Goal: Navigation & Orientation: Find specific page/section

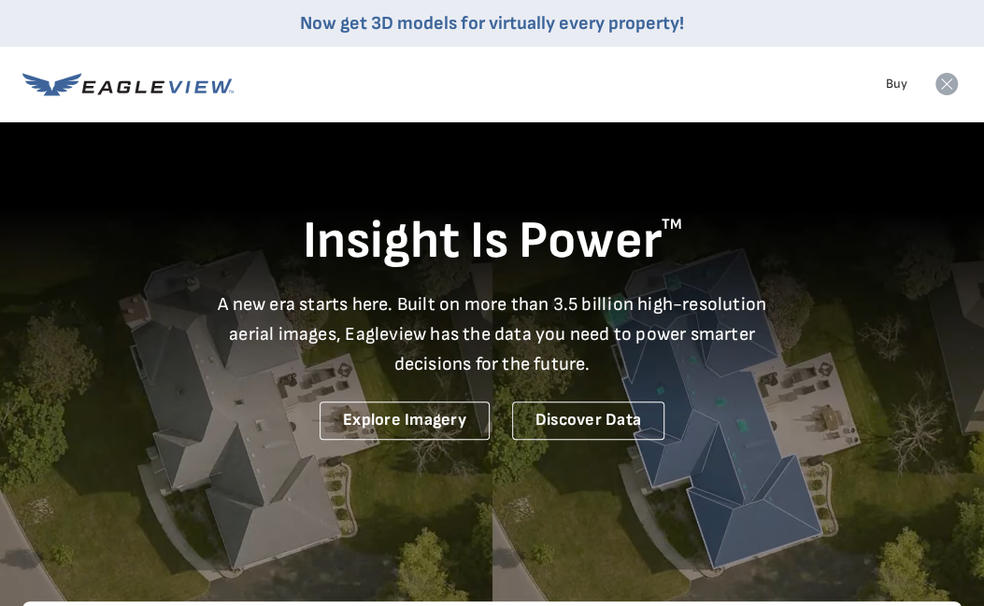
click at [904, 84] on link "Buy" at bounding box center [895, 84] width 21 height 17
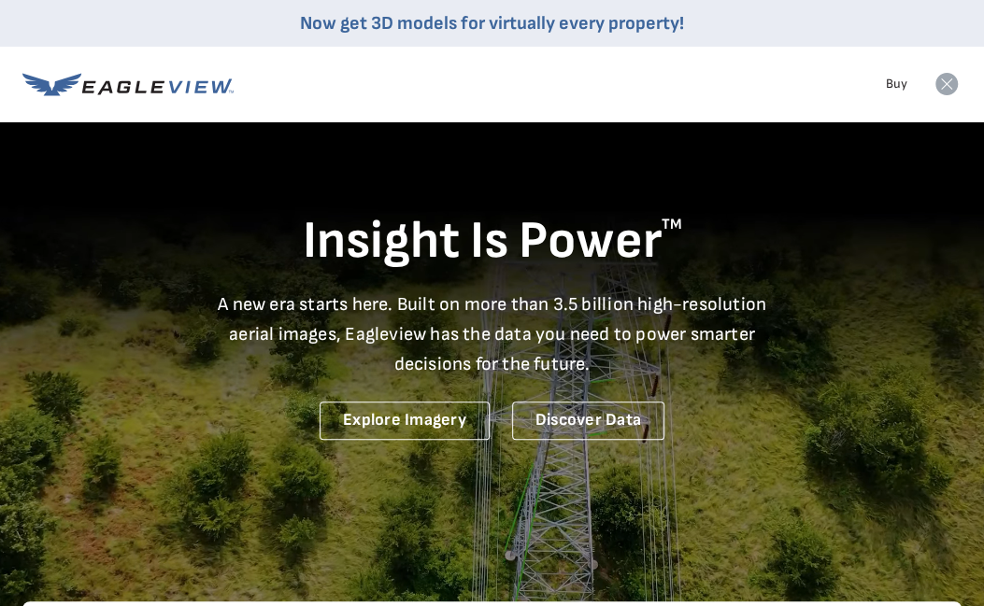
click at [950, 92] on icon at bounding box center [946, 84] width 22 height 22
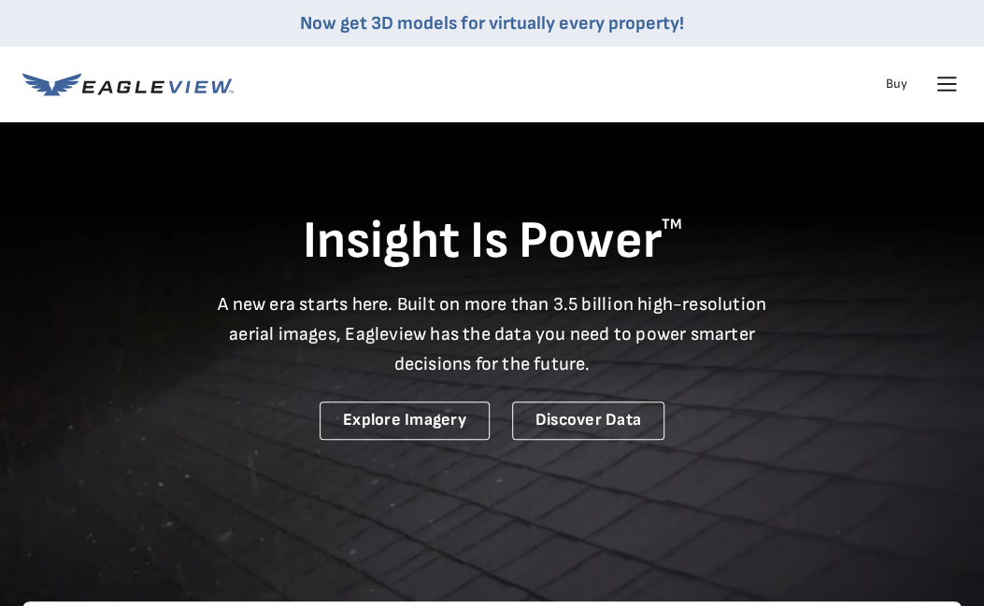
click at [940, 91] on icon at bounding box center [947, 91] width 18 height 0
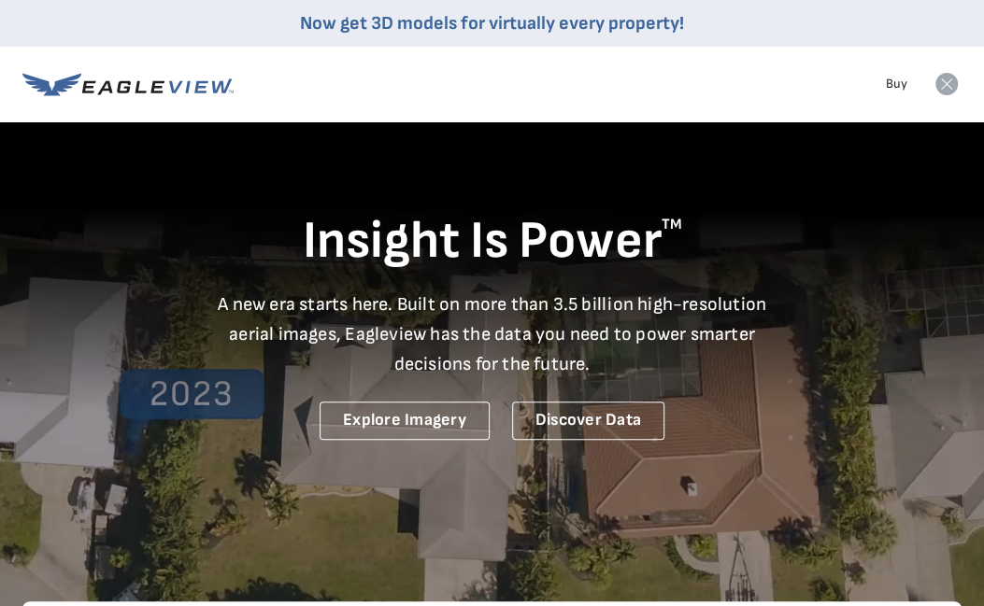
click at [936, 92] on rect at bounding box center [946, 84] width 30 height 30
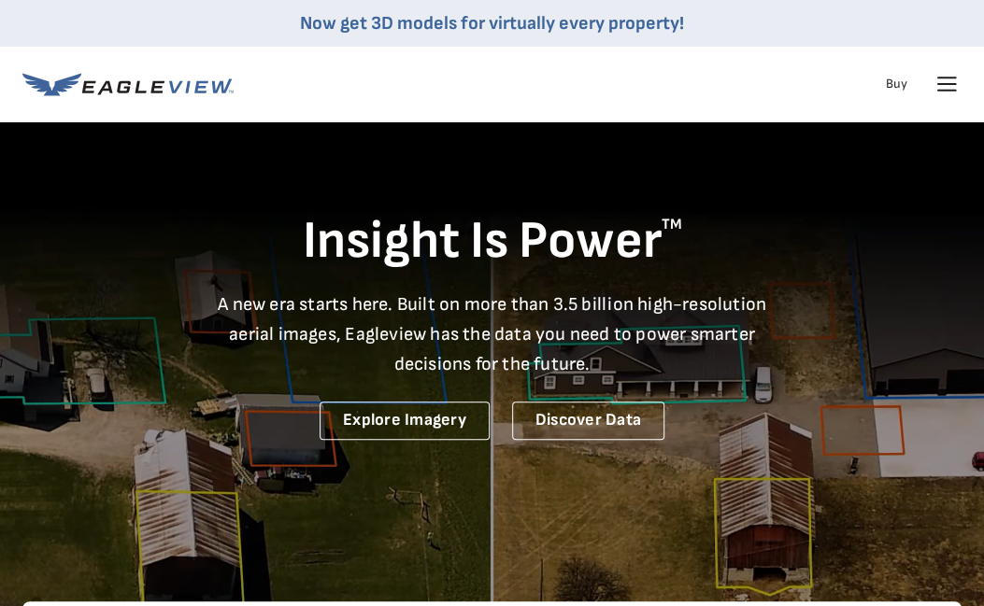
click at [919, 82] on ul "Talk To Us Buy Login" at bounding box center [918, 84] width 85 height 30
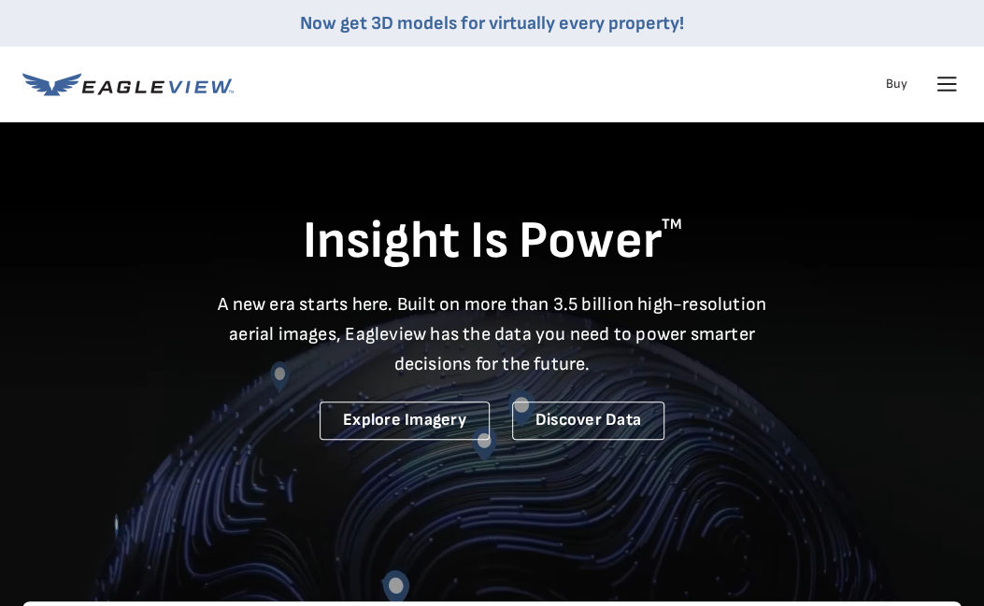
click at [934, 87] on icon at bounding box center [946, 84] width 30 height 30
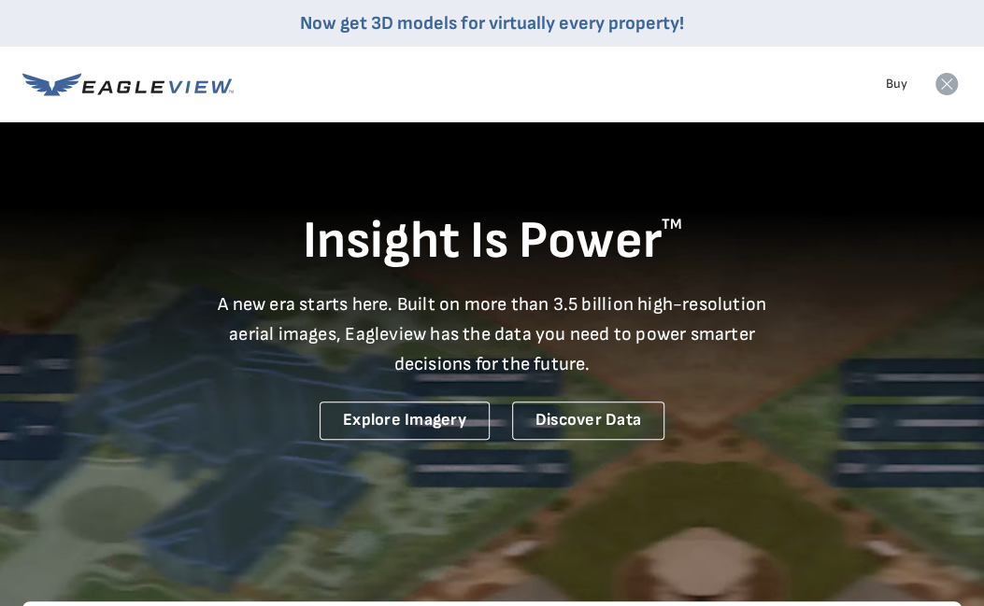
click at [932, 83] on rect at bounding box center [946, 84] width 30 height 30
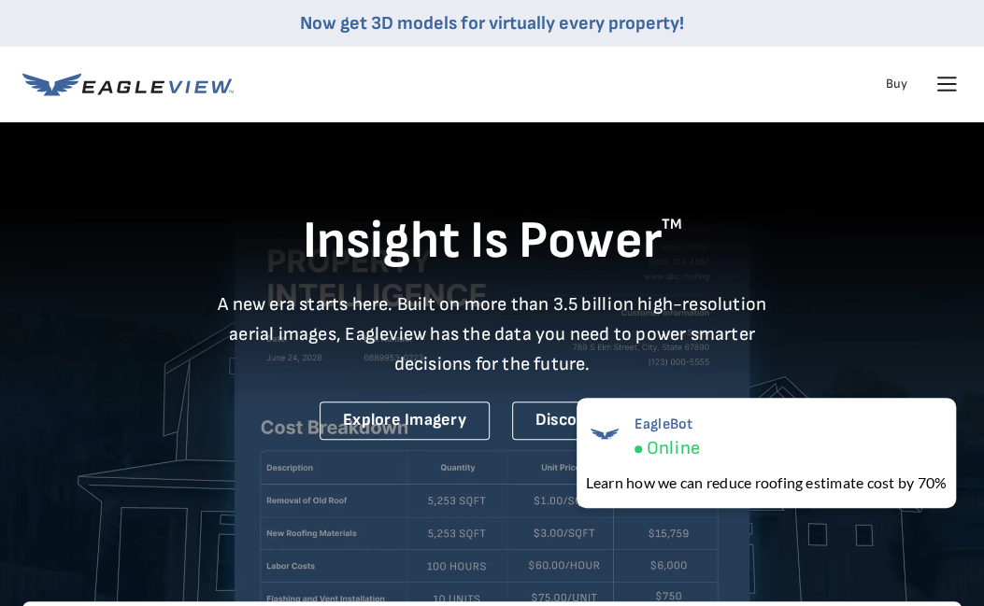
click at [962, 81] on nav "Now get 3D models for virtually every property! Products Solutions Developer Re…" at bounding box center [492, 60] width 984 height 121
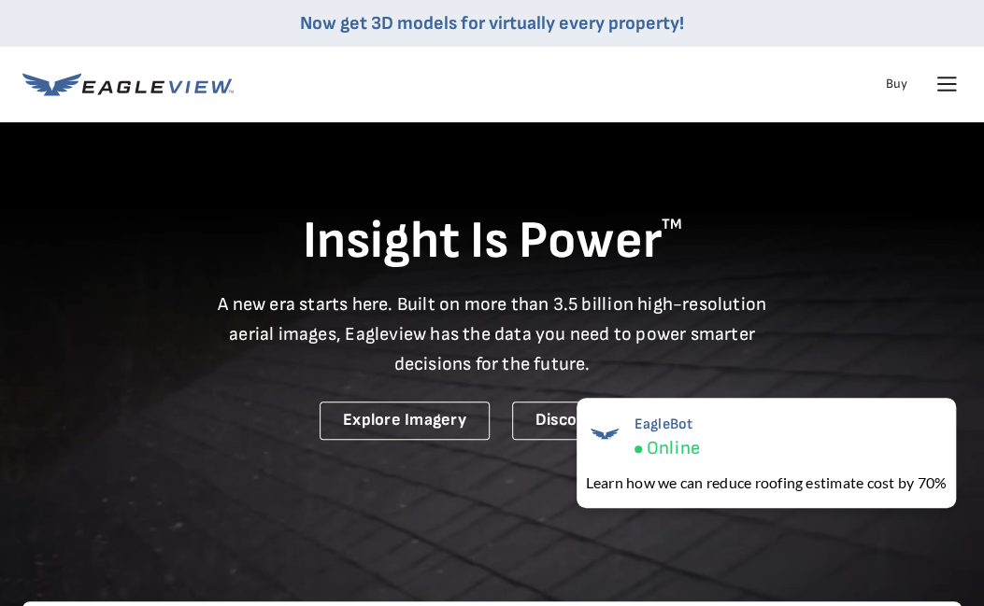
click at [942, 84] on icon at bounding box center [947, 84] width 18 height 0
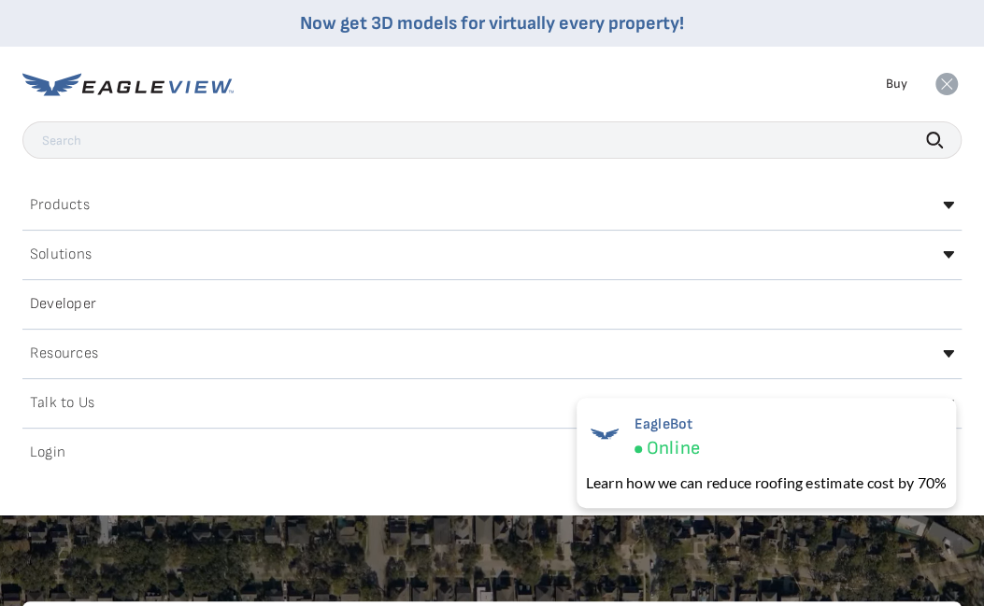
click at [910, 133] on input "text" at bounding box center [491, 139] width 939 height 37
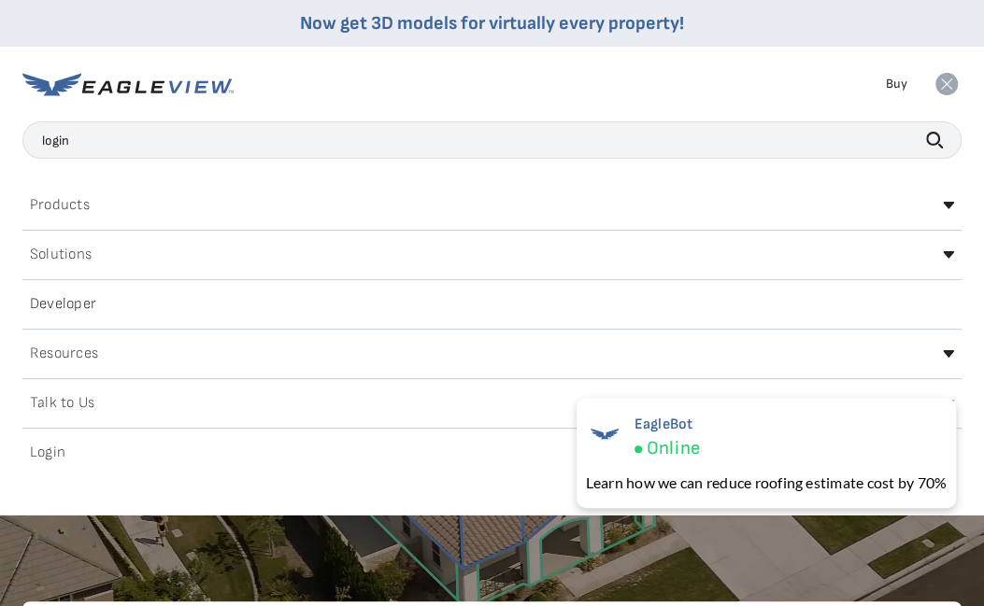
type input "login"
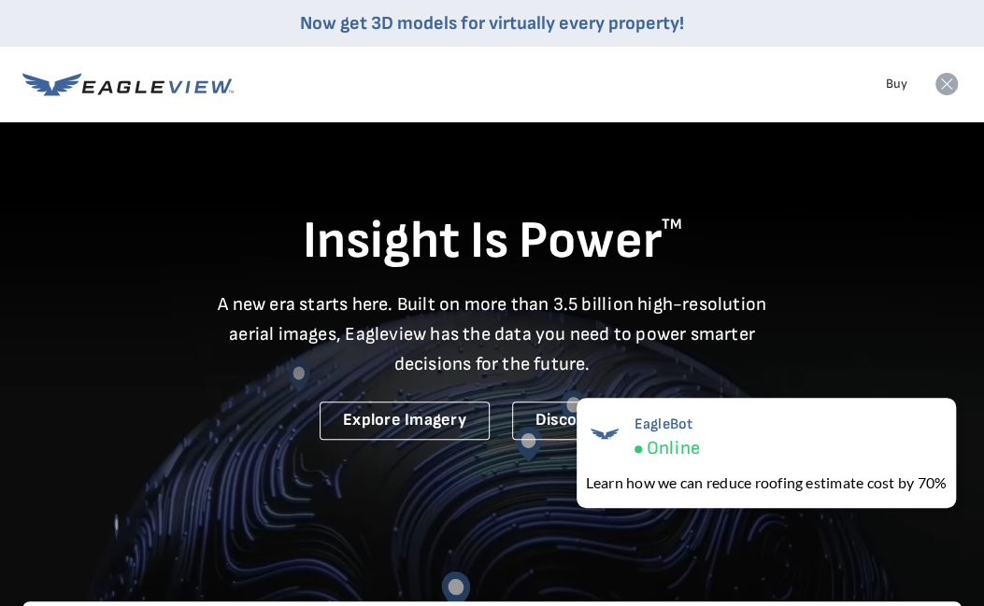
click at [941, 395] on div "EagleBot Online Learn how we can reduce roofing estimate cost by 70% ×" at bounding box center [766, 453] width 398 height 129
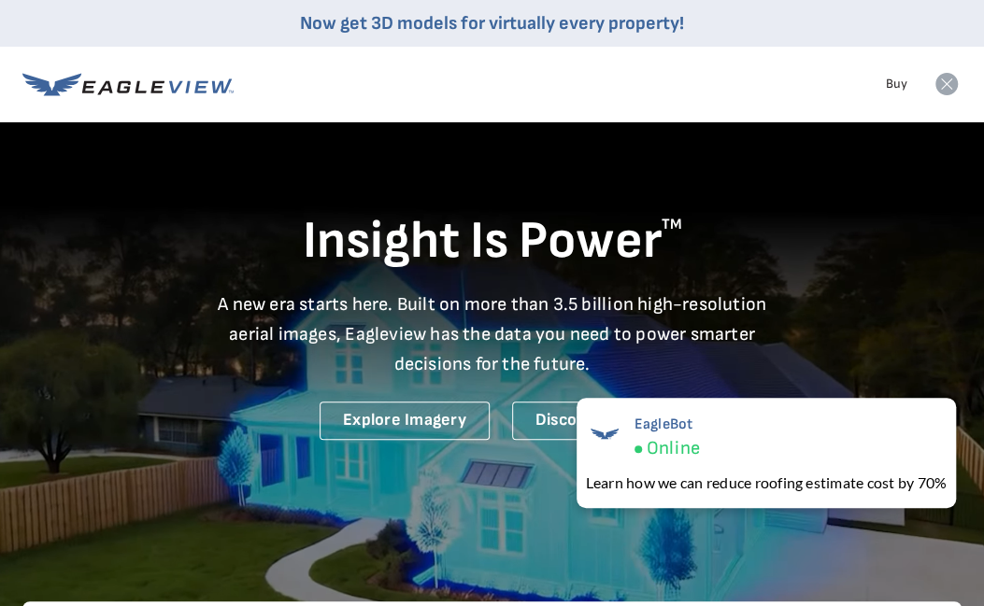
click at [923, 92] on ul "Talk To Us Buy Login" at bounding box center [918, 84] width 85 height 30
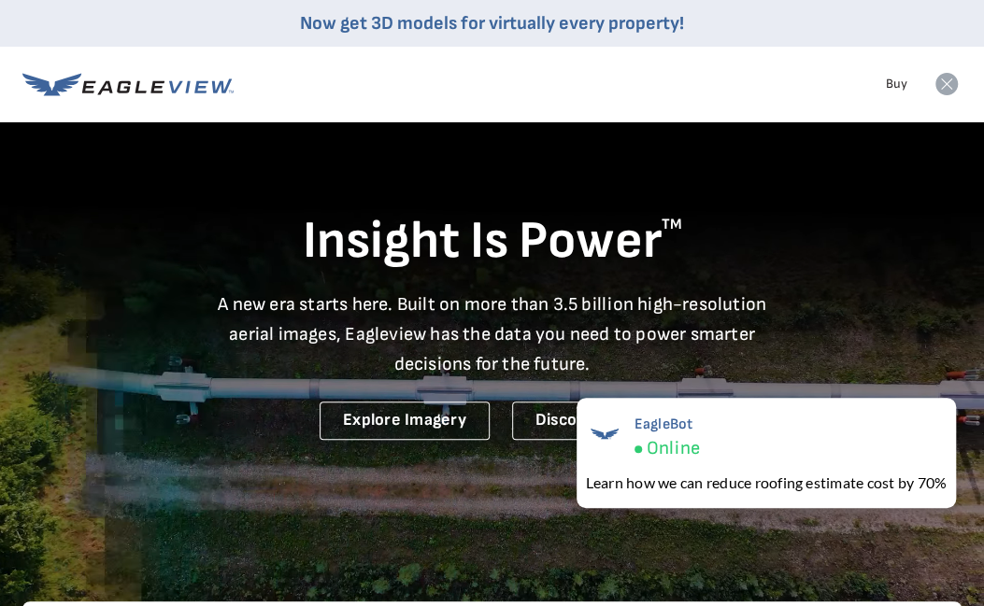
click at [949, 82] on icon at bounding box center [946, 84] width 22 height 22
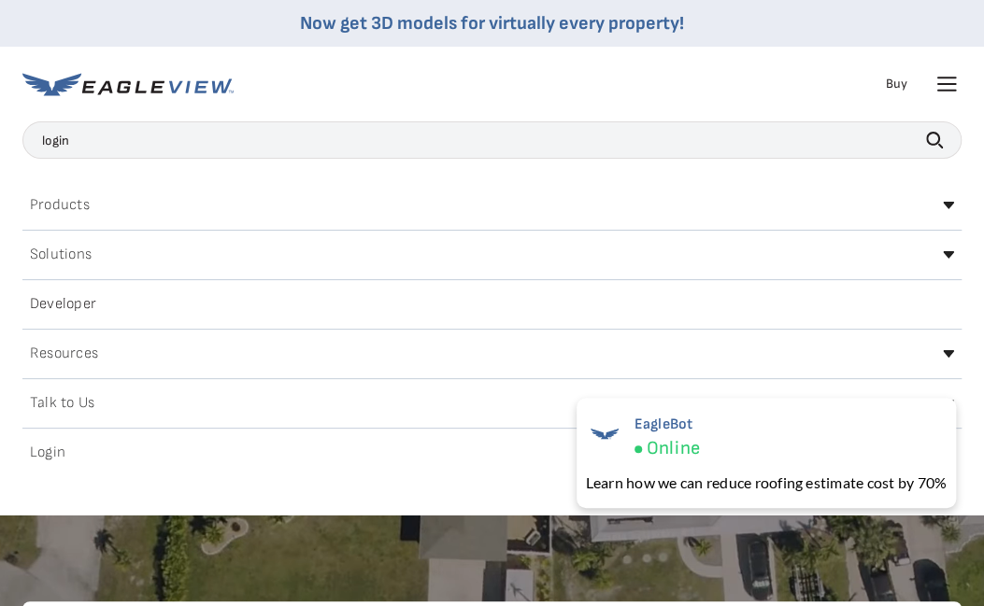
click at [41, 446] on h2 "Login" at bounding box center [47, 453] width 35 height 15
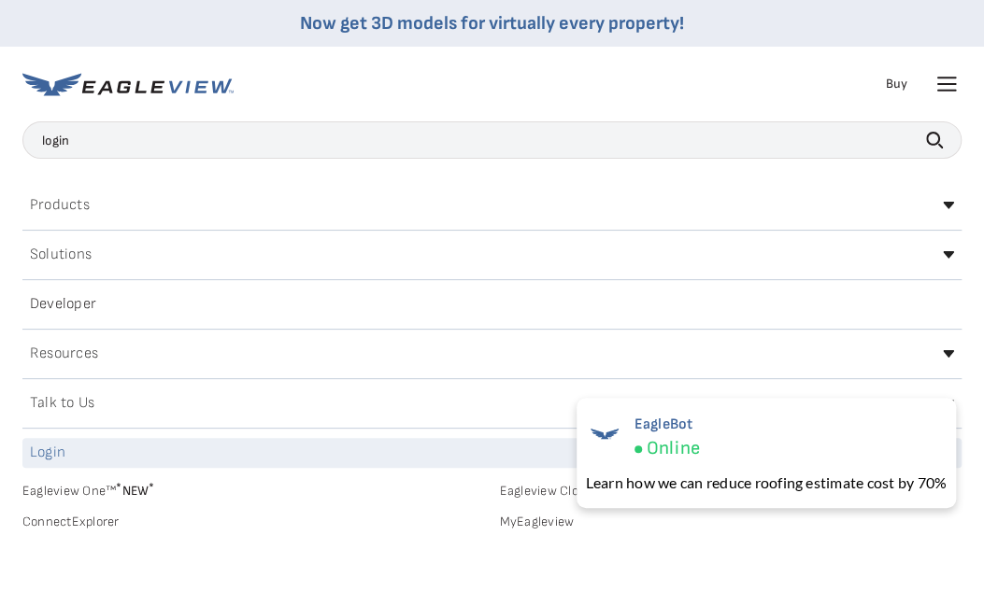
click at [504, 514] on link "MyEagleview" at bounding box center [731, 522] width 462 height 17
